Goal: Task Accomplishment & Management: Manage account settings

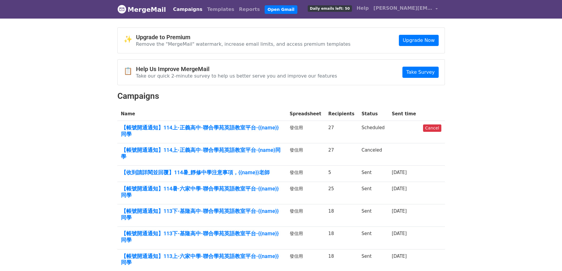
click at [187, 8] on link "Campaigns" at bounding box center [188, 10] width 34 height 12
click at [237, 128] on link "【帳號開通通知】114上-正義高中-聯合學苑英語教室平台-{{name}}同學" at bounding box center [202, 130] width 162 height 13
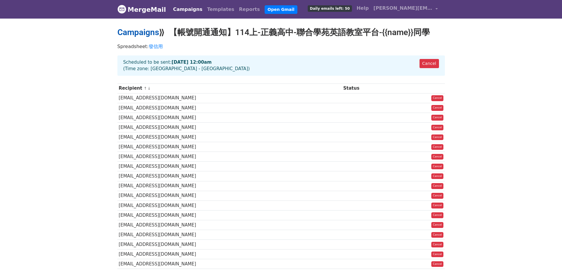
click at [147, 32] on link "Campaigns" at bounding box center [138, 32] width 42 height 10
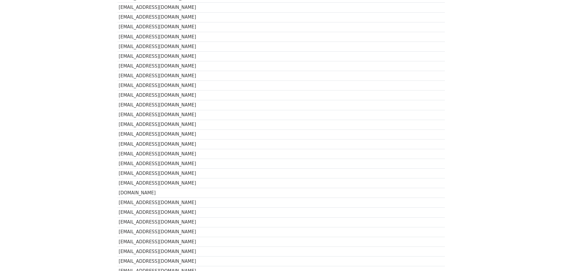
scroll to position [324, 0]
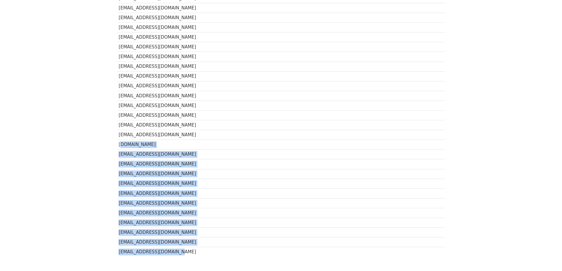
drag, startPoint x: 119, startPoint y: 144, endPoint x: 245, endPoint y: 250, distance: 164.7
click at [245, 250] on tbody "Recipient Opens Clicks Last opened Last clicked Sent zxc103589@gmail.com 141010…" at bounding box center [280, 8] width 327 height 498
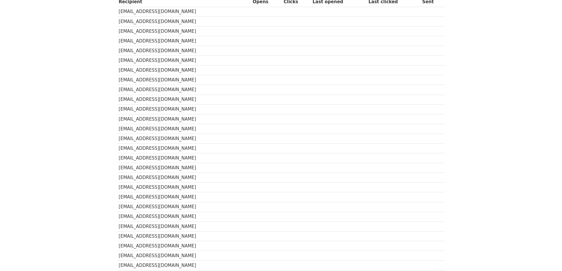
scroll to position [0, 0]
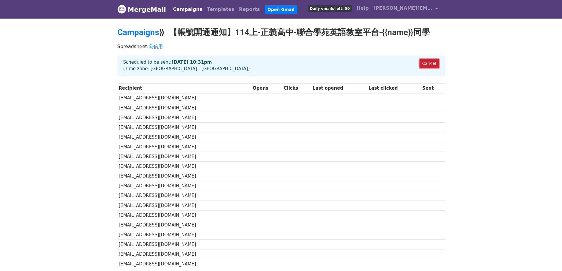
click at [425, 62] on link "Cancel" at bounding box center [428, 63] width 19 height 9
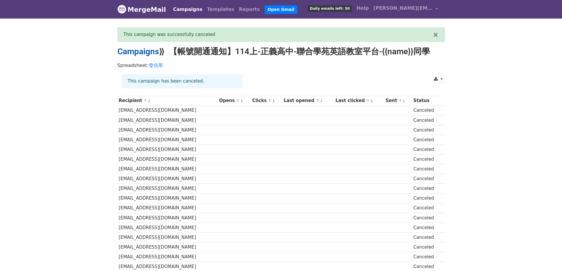
click at [142, 53] on link "Campaigns" at bounding box center [138, 52] width 42 height 10
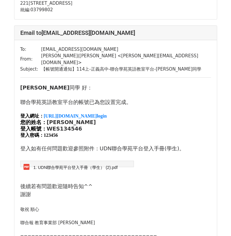
scroll to position [2330, 0]
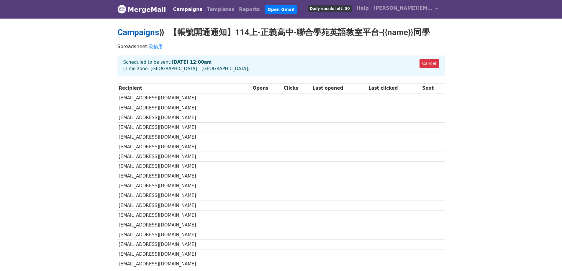
click at [126, 33] on link "Campaigns" at bounding box center [138, 32] width 42 height 10
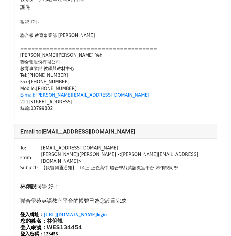
scroll to position [1091, 0]
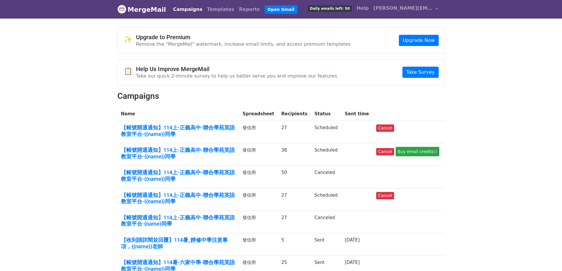
click at [425, 145] on td "Cancel Buy email credits" at bounding box center [408, 154] width 72 height 22
click at [433, 154] on link "Buy email credits" at bounding box center [417, 151] width 44 height 9
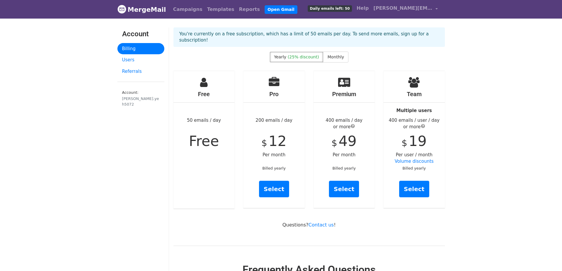
click at [218, 188] on div "Free 50 emails / day Free" at bounding box center [203, 139] width 61 height 137
click at [127, 7] on link "MergeMail" at bounding box center [141, 9] width 49 height 12
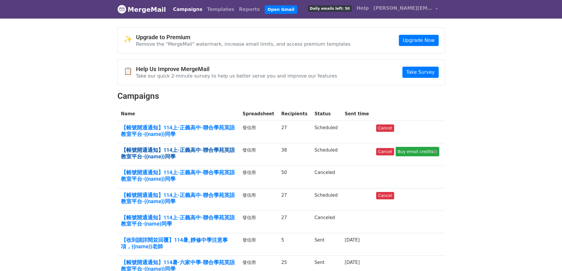
click at [217, 149] on link "【帳號開通通知】114上-正義高中-聯合學苑英語教室平台-{{name}}同學" at bounding box center [178, 153] width 115 height 13
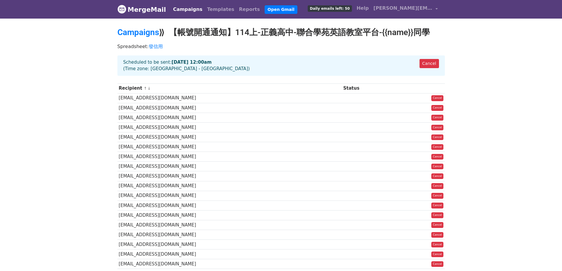
click at [141, 10] on link "MergeMail" at bounding box center [141, 9] width 49 height 12
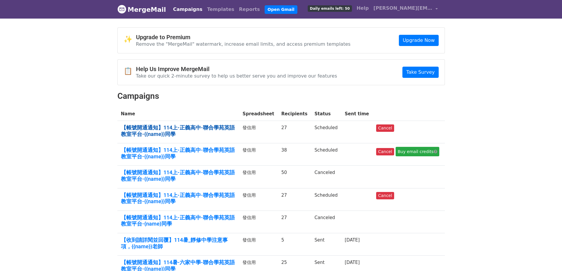
click at [157, 132] on link "【帳號開通通知】114上-正義高中-聯合學苑英語教室平台-{{name}}同學" at bounding box center [178, 130] width 115 height 13
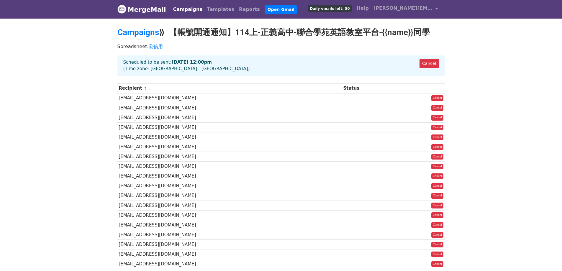
click at [133, 10] on link "MergeMail" at bounding box center [141, 9] width 49 height 12
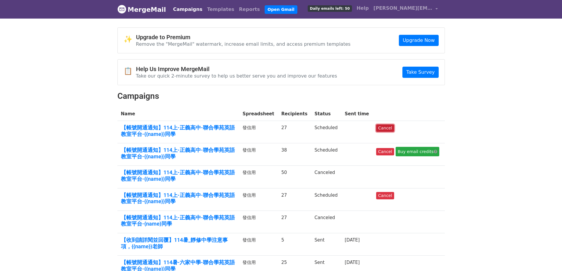
click at [385, 124] on link "Cancel" at bounding box center [385, 127] width 18 height 7
click at [384, 152] on link "Cancel" at bounding box center [385, 151] width 18 height 7
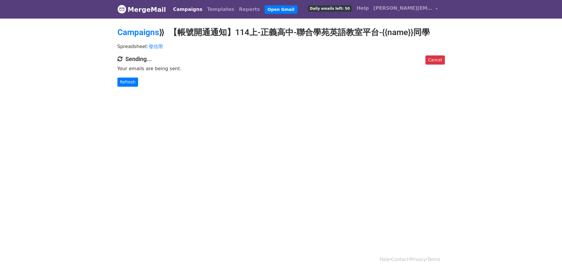
click at [147, 8] on link "MergeMail" at bounding box center [141, 9] width 49 height 12
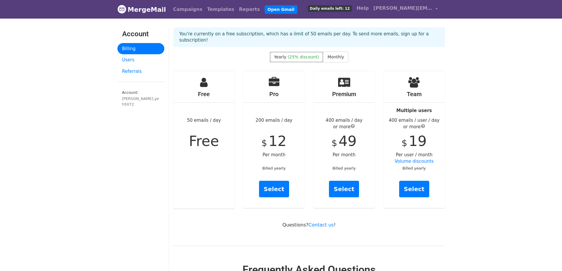
click at [151, 10] on link "MergeMail" at bounding box center [141, 9] width 49 height 12
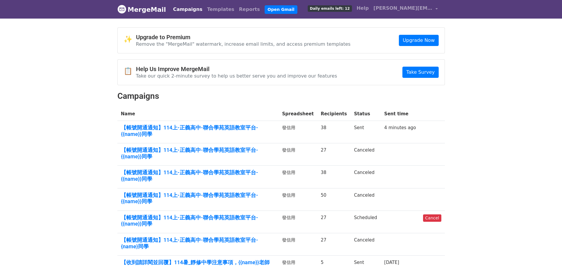
click at [155, 7] on link "MergeMail" at bounding box center [141, 9] width 49 height 12
click at [253, 218] on link "【帳號開通通知】114上-正義高中-聯合學苑英語教室平台-{{name}}同學" at bounding box center [198, 220] width 154 height 13
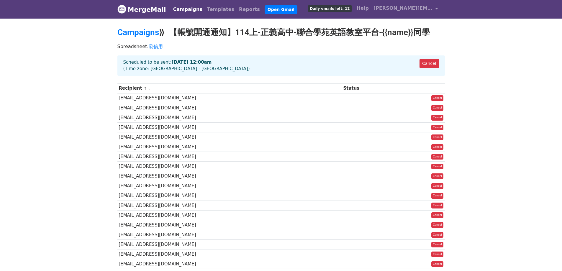
click at [142, 9] on link "MergeMail" at bounding box center [141, 9] width 49 height 12
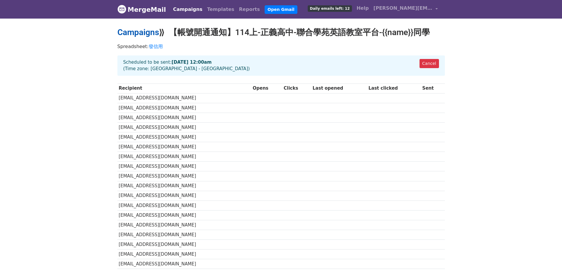
click at [148, 35] on link "Campaigns" at bounding box center [138, 32] width 42 height 10
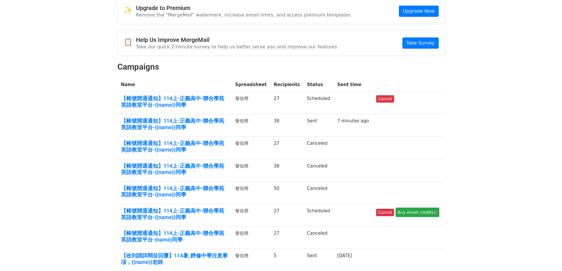
scroll to position [29, 0]
click at [221, 212] on link "【帳號開通通知】114上-正義高中-聯合學苑英語教室平台-{{name}}同學" at bounding box center [174, 213] width 107 height 13
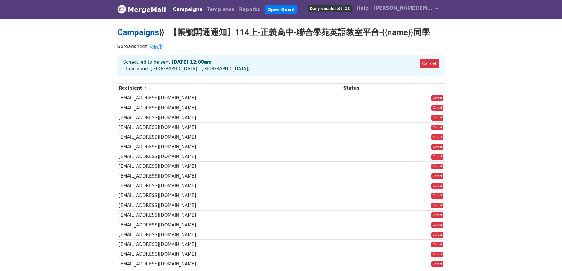
click at [156, 35] on link "Campaigns" at bounding box center [138, 32] width 42 height 10
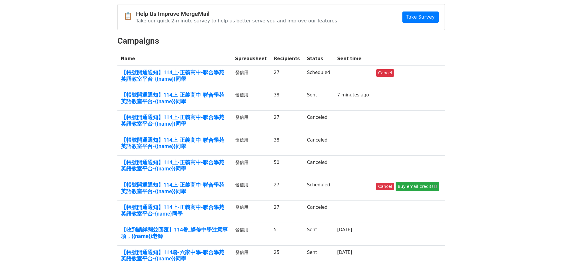
scroll to position [59, 0]
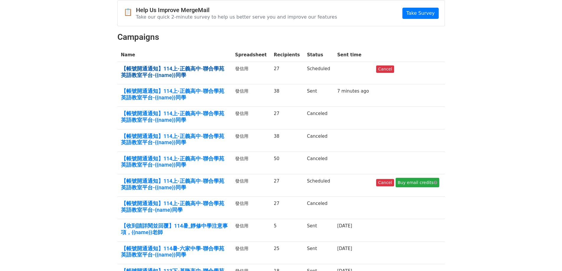
click at [223, 73] on link "【帳號開通通知】114上-正義高中-聯合學苑英語教室平台-{{name}}同學" at bounding box center [174, 71] width 107 height 13
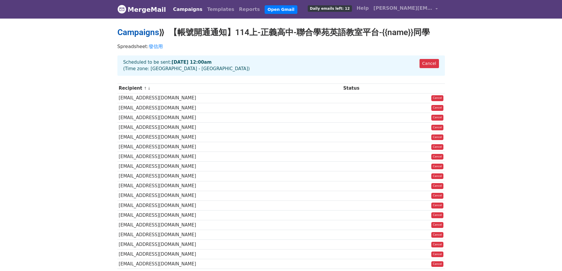
click at [150, 32] on link "Campaigns" at bounding box center [138, 32] width 42 height 10
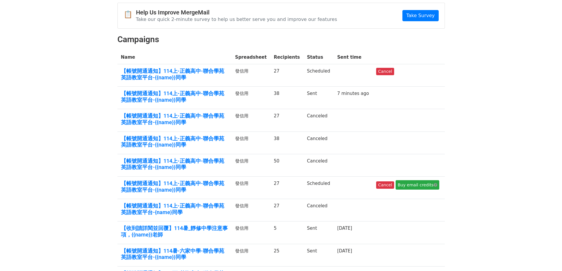
scroll to position [59, 0]
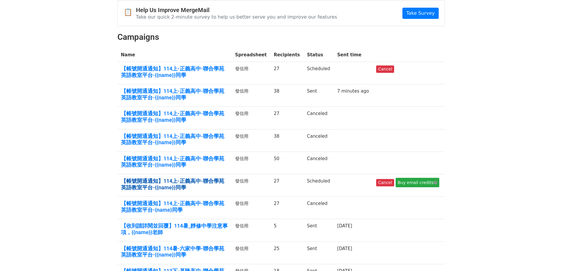
click at [212, 183] on link "【帳號開通通知】114上-正義高中-聯合學苑英語教室平台-{{name}}同學" at bounding box center [174, 184] width 107 height 13
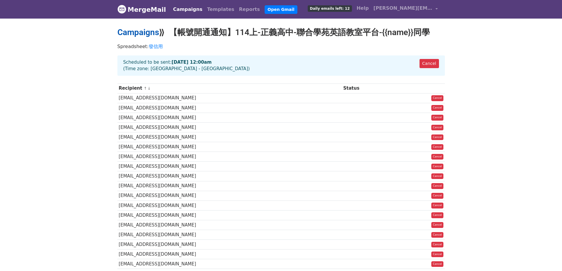
click at [152, 32] on link "Campaigns" at bounding box center [138, 32] width 42 height 10
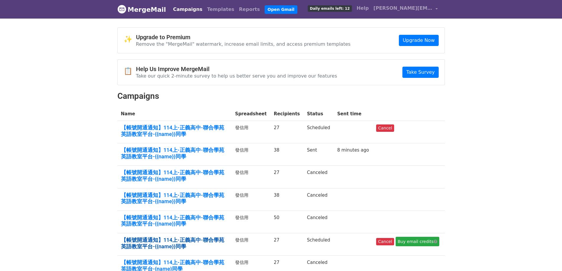
click at [200, 239] on link "【帳號開通通知】114上-正義高中-聯合學苑英語教室平台-{{name}}同學" at bounding box center [174, 243] width 107 height 13
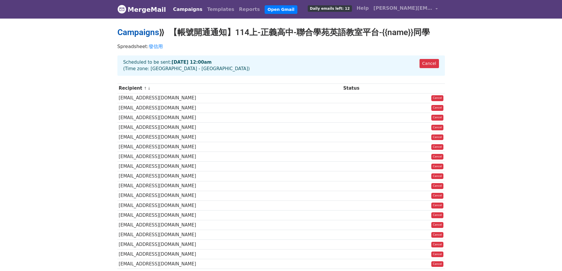
click at [147, 35] on link "Campaigns" at bounding box center [138, 32] width 42 height 10
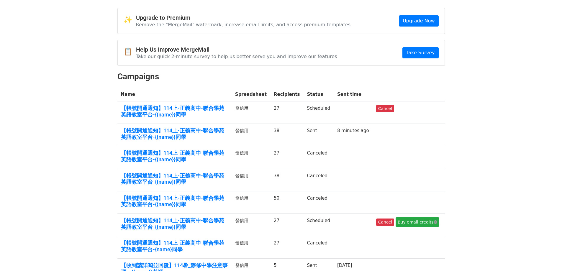
scroll to position [59, 0]
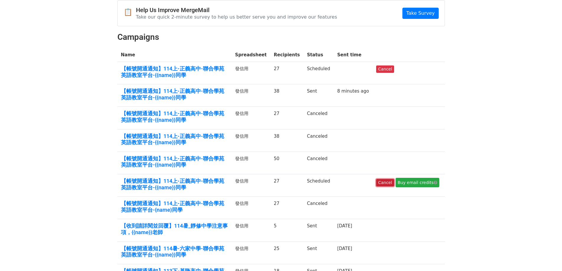
click at [386, 183] on link "Cancel" at bounding box center [385, 182] width 18 height 7
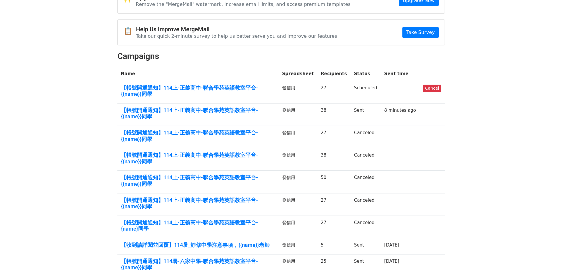
scroll to position [88, 0]
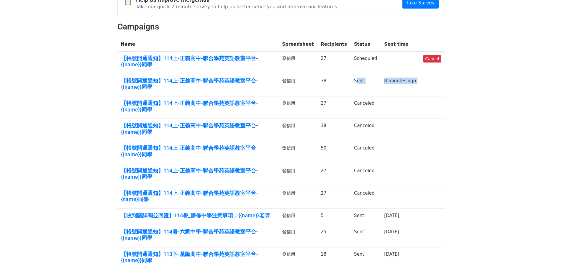
drag, startPoint x: 359, startPoint y: 79, endPoint x: 457, endPoint y: 94, distance: 98.4
click at [429, 84] on tr "【帳號開通通知】114上-正義高中-聯合學苑英語教室平台-{{name}}同學 發信用 38 Sent 8 minutes ago" at bounding box center [280, 85] width 327 height 22
click at [461, 96] on body "MergeMail Campaigns Templates Reports Open Gmail Daily emails left: 12 Help jul…" at bounding box center [281, 110] width 562 height 397
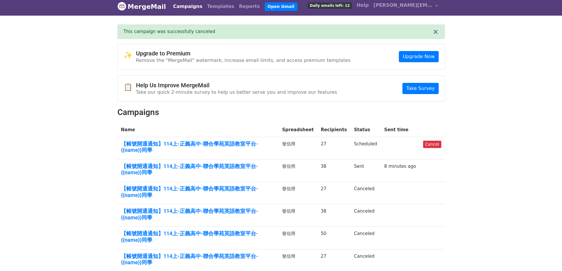
scroll to position [0, 0]
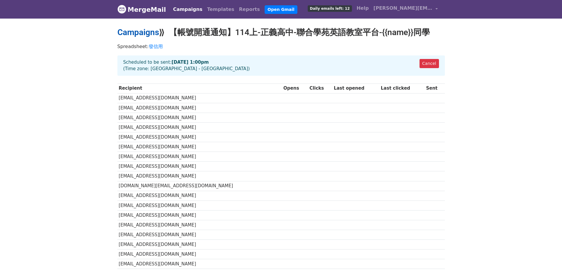
click at [146, 29] on link "Campaigns" at bounding box center [138, 32] width 42 height 10
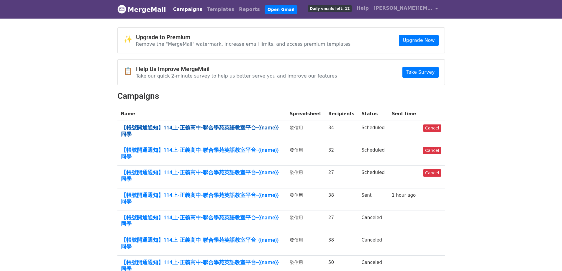
click at [228, 124] on link "【帳號開通通知】114上-正義高中-聯合學苑英語教室平台-{{name}}同學" at bounding box center [202, 130] width 162 height 13
click at [249, 147] on link "【帳號開通通知】114上-正義高中-聯合學苑英語教室平台-{{name}}同學" at bounding box center [202, 153] width 162 height 13
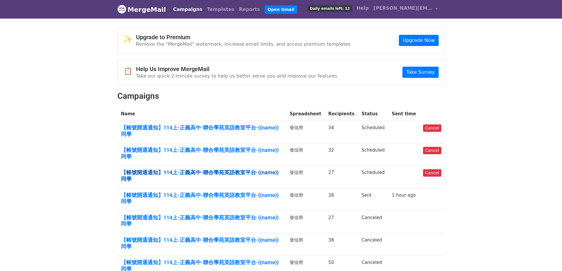
click at [259, 169] on link "【帳號開通通知】114上-正義高中-聯合學苑英語教室平台-{{name}}同學" at bounding box center [202, 175] width 162 height 13
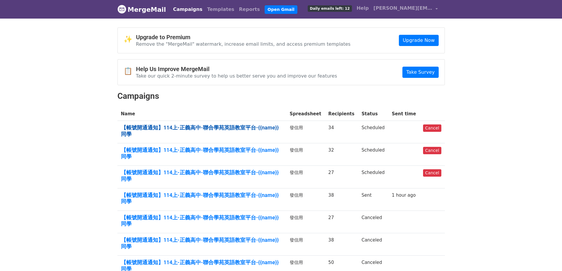
click at [212, 127] on link "【帳號開通通知】114上-正義高中-聯合學苑英語教室平台-{{name}}同學" at bounding box center [202, 130] width 162 height 13
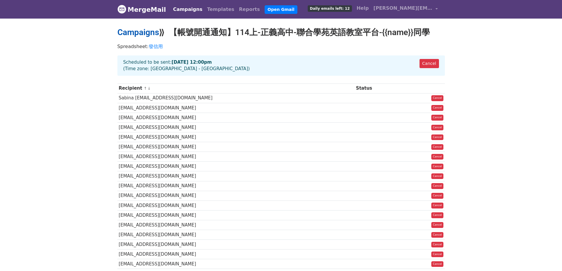
click at [143, 34] on link "Campaigns" at bounding box center [138, 32] width 42 height 10
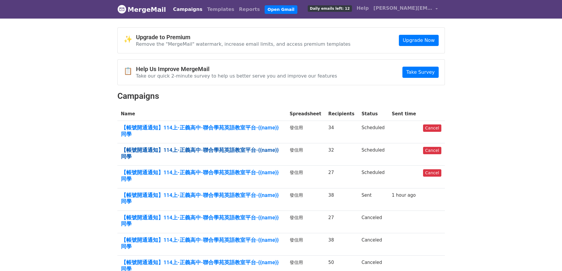
click at [247, 147] on link "【帳號開通通知】114上-正義高中-聯合學苑英語教室平台-{{name}}同學" at bounding box center [202, 153] width 162 height 13
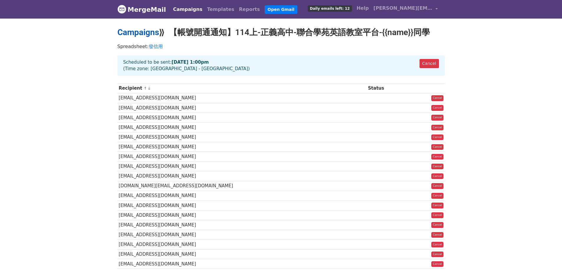
click at [140, 27] on link "Campaigns" at bounding box center [138, 32] width 42 height 10
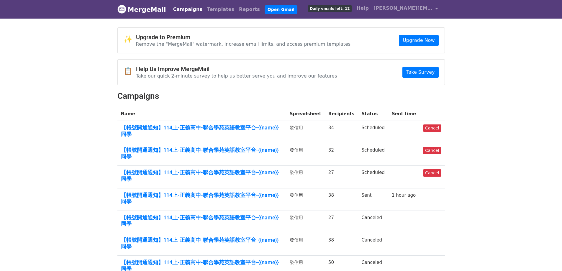
click at [517, 150] on body "MergeMail Campaigns Templates Reports Open Gmail Daily emails left: 12 Help jul…" at bounding box center [281, 189] width 562 height 378
click at [246, 169] on link "【帳號開通通知】114上-正義高中-聯合學苑英語教室平台-{{name}}同學" at bounding box center [202, 175] width 162 height 13
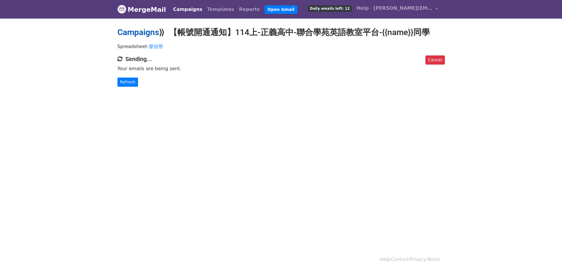
click at [151, 32] on link "Campaigns" at bounding box center [138, 32] width 42 height 10
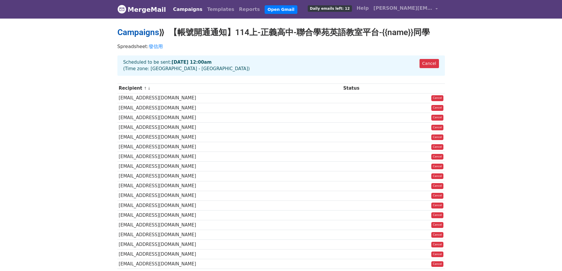
click at [145, 32] on link "Campaigns" at bounding box center [138, 32] width 42 height 10
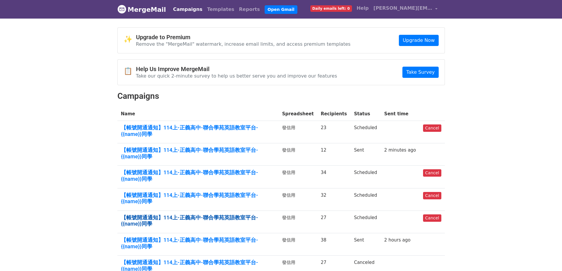
click at [257, 218] on link "【帳號開通通知】114上-正義高中-聯合學苑英語教室平台-{{name}}同學" at bounding box center [198, 220] width 154 height 13
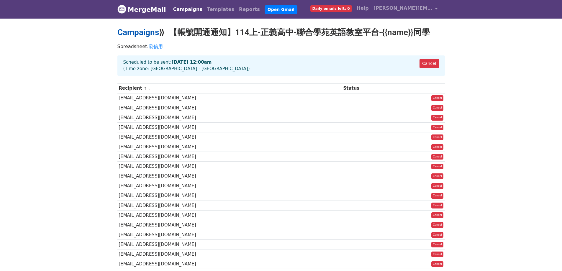
click at [149, 32] on link "Campaigns" at bounding box center [138, 32] width 42 height 10
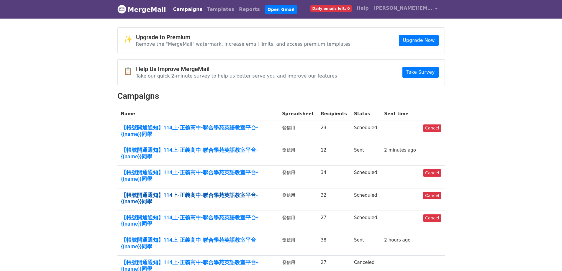
click at [266, 196] on link "【帳號開通通知】114上-正義高中-聯合學苑英語教室平台-{{name}}同學" at bounding box center [198, 198] width 154 height 13
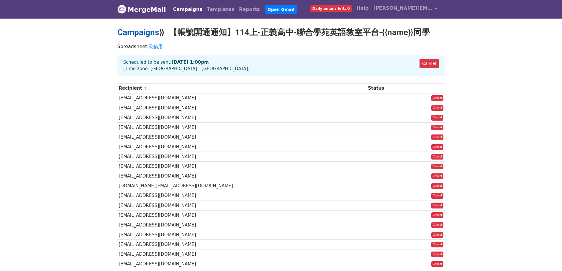
click at [142, 28] on link "Campaigns" at bounding box center [138, 32] width 42 height 10
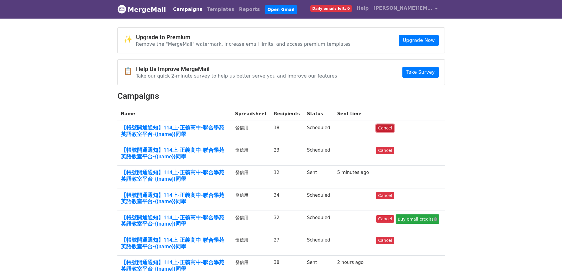
click at [383, 124] on link "Cancel" at bounding box center [385, 127] width 18 height 7
click at [210, 216] on link "【帳號開通通知】114上-正義高中-聯合學苑英語教室平台-{{name}}同學" at bounding box center [174, 220] width 107 height 13
click at [215, 219] on link "【帳號開通通知】114上-正義高中-聯合學苑英語教室平台-{{name}}同學" at bounding box center [174, 220] width 107 height 13
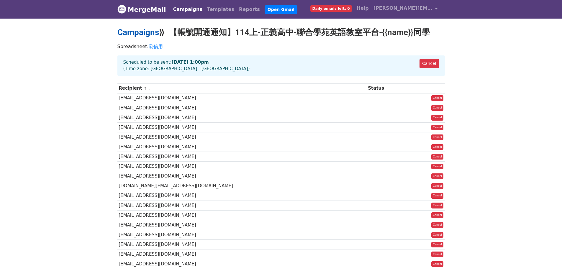
click at [130, 33] on link "Campaigns" at bounding box center [138, 32] width 42 height 10
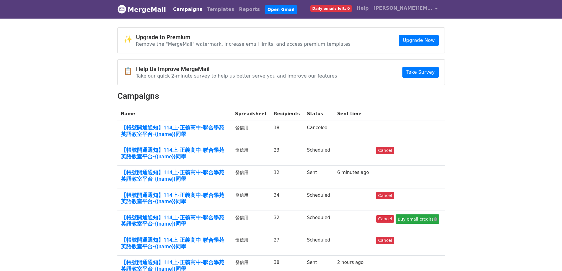
click at [333, 9] on span "Daily emails left: 0" at bounding box center [331, 8] width 42 height 6
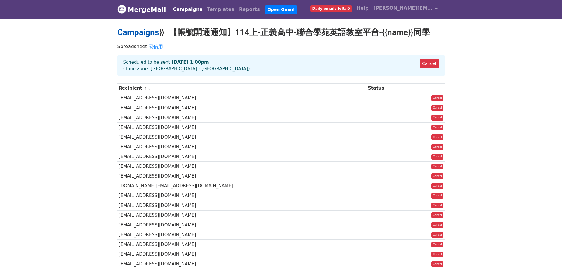
click at [140, 32] on link "Campaigns" at bounding box center [138, 32] width 42 height 10
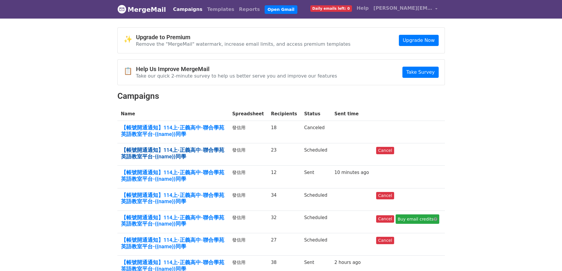
click at [222, 147] on link "【帳號開通通知】114上-正義高中-聯合學苑英語教室平台-{{name}}同學" at bounding box center [173, 153] width 104 height 13
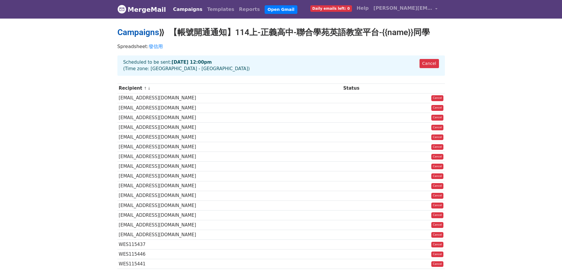
click at [155, 35] on link "Campaigns" at bounding box center [138, 32] width 42 height 10
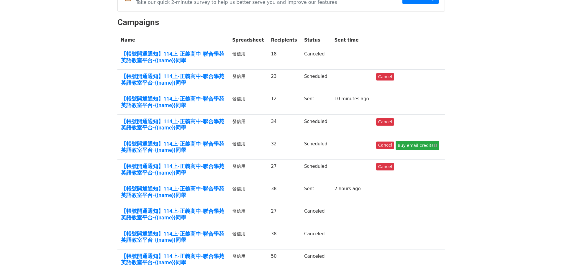
scroll to position [88, 0]
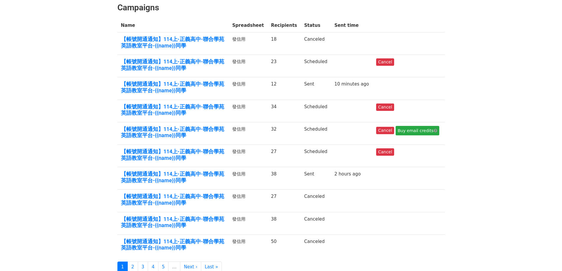
drag, startPoint x: 282, startPoint y: 175, endPoint x: 290, endPoint y: 176, distance: 8.0
click at [290, 176] on td "38" at bounding box center [283, 178] width 33 height 22
